Goal: Share content: Share content

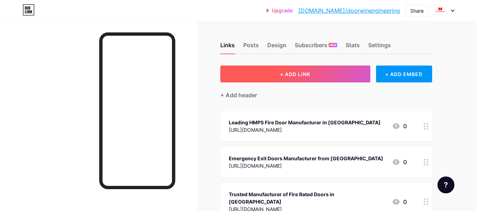
click at [312, 79] on button "+ ADD LINK" at bounding box center [295, 74] width 150 height 17
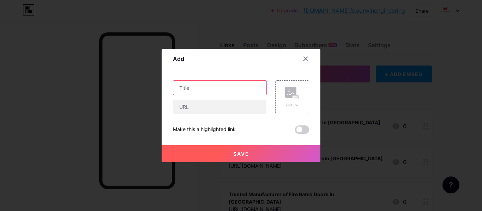
click at [195, 94] on input "text" at bounding box center [219, 88] width 93 height 14
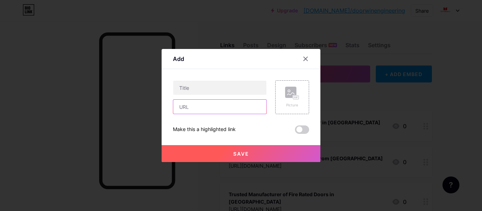
click at [205, 108] on input "text" at bounding box center [219, 107] width 93 height 14
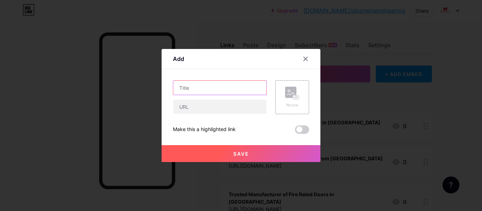
click at [207, 91] on input "text" at bounding box center [219, 88] width 93 height 14
paste input "Contact Top Fire Door Manufacturer in [GEOGRAPHIC_DATA], [GEOGRAPHIC_DATA]"
type input "Contact Top Fire Door Manufacturer in [GEOGRAPHIC_DATA], [GEOGRAPHIC_DATA]"
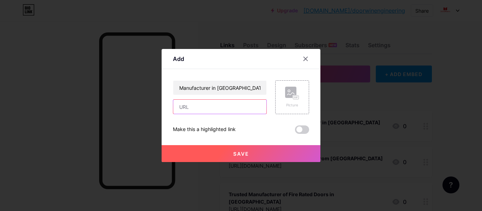
click at [198, 105] on input "text" at bounding box center [219, 107] width 93 height 14
paste input "[URL][DOMAIN_NAME]"
type input "[URL][DOMAIN_NAME]"
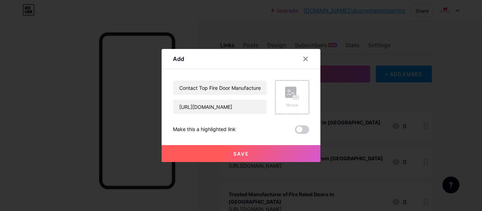
click at [229, 161] on button "Save" at bounding box center [241, 153] width 159 height 17
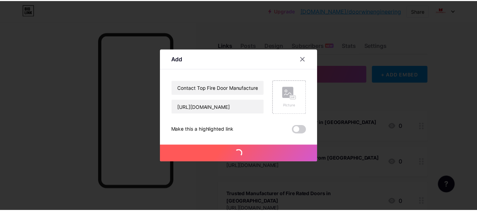
scroll to position [0, 0]
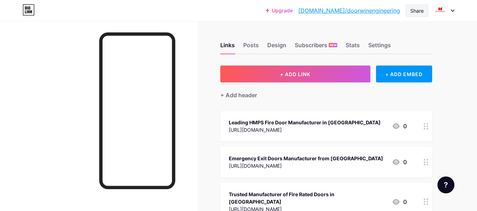
click at [413, 12] on div "Share" at bounding box center [416, 10] width 13 height 7
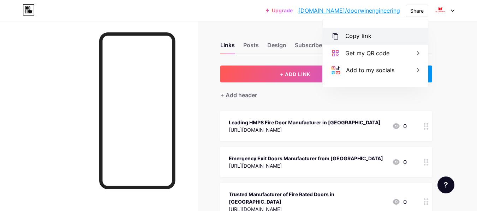
click at [369, 31] on div "Copy link" at bounding box center [374, 36] width 105 height 17
